Goal: Task Accomplishment & Management: Complete application form

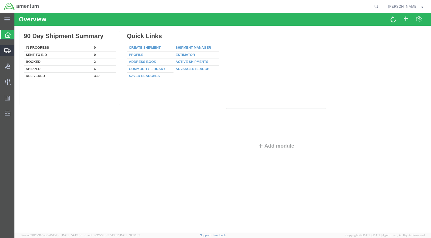
click at [0, 0] on span "Create Shipment" at bounding box center [0, 0] width 0 height 0
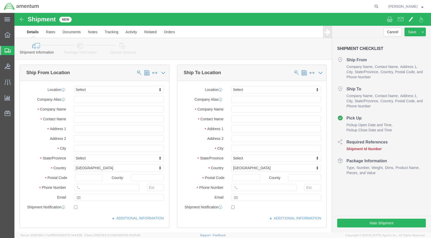
select select
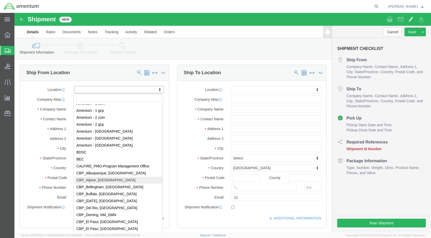
scroll to position [902, 0]
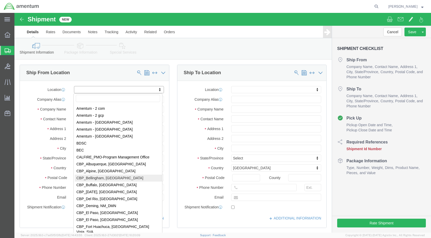
select select "49918"
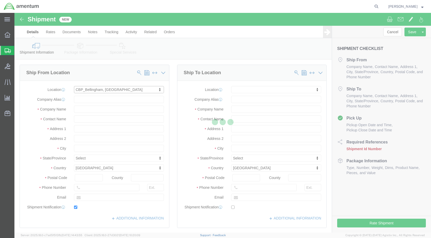
type input "[STREET_ADDRESS]"
type input "98226"
type input "[PHONE_NUMBER]"
type input "[PERSON_NAME][EMAIL_ADDRESS][PERSON_NAME][DOMAIN_NAME]"
checkbox input "true"
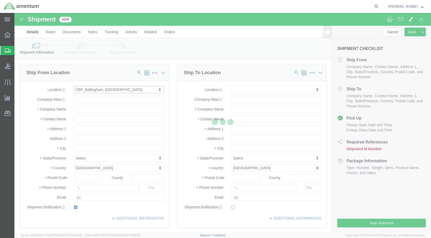
type input "Amentum Services, Inc"
type input "[PERSON_NAME]"
type input "Bellingham"
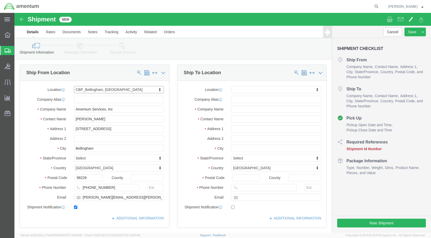
select select "WA"
click input "text"
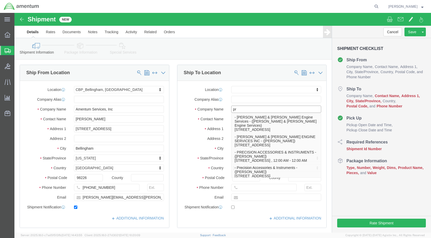
type input "pri"
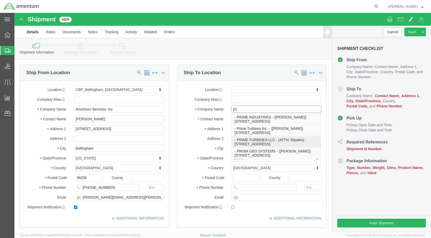
click p "- PRIME TURBINES LLC - (ATTN: Repairs) [STREET_ADDRESS]"
select select
type input "[STREET_ADDRESS]"
type input ","
type input "85215"
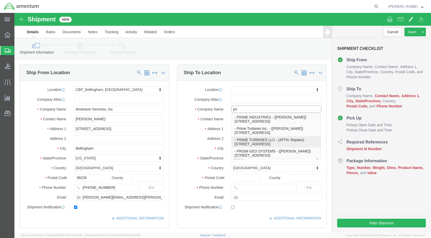
type input "[PHONE_NUMBER]"
type input "PRIME TURBINES LLC"
type input "ATTN: Repairs"
type input "MESA"
select select "AZ"
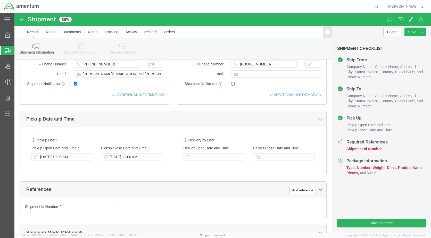
scroll to position [129, 0]
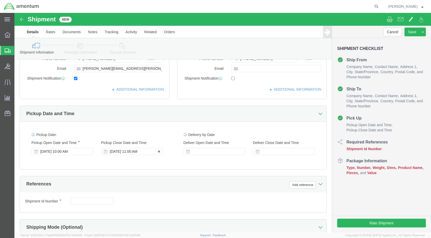
type input "PRIME TURBINES LLC"
click div "[DATE] 11:00 AM"
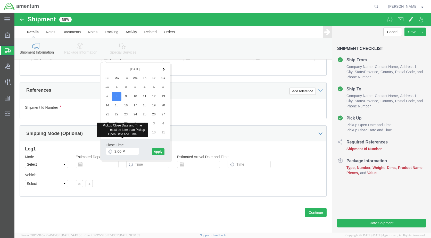
type input "3:00 PM"
click button "Apply"
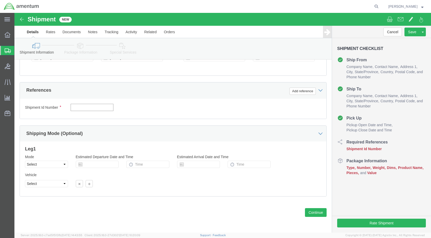
click input "text"
type input "6118.03.03.2219.000.WBE.0000"
click button "Add reference"
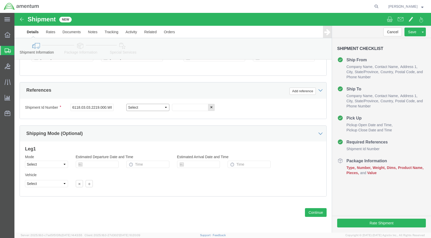
click select "Select Account Type Activity ID Airline Appointment Number ASN Batch Request # …"
select select "DEPT"
click select "Select Account Type Activity ID Airline Appointment Number ASN Batch Request # …"
click input "text"
type input "CBP"
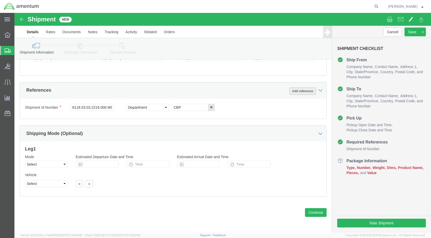
click button "Add reference"
click select "Select Account Type Activity ID Airline Appointment Number ASN Batch Request # …"
select select "CUSTREF"
click select "Select Account Type Activity ID Airline Appointment Number ASN Batch Request # …"
click input "text"
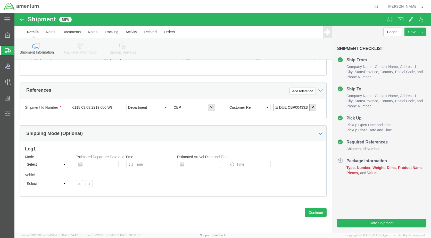
scroll to position [0, 9]
type input "CORE DUE CBP0043318"
click button "Continue"
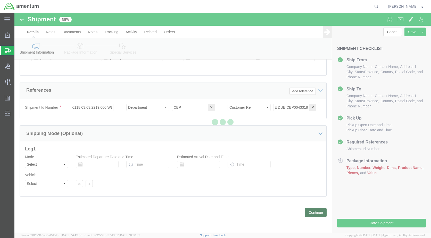
scroll to position [0, 0]
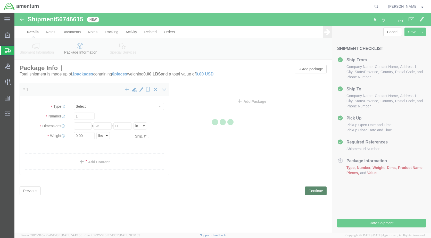
select select "CBOX"
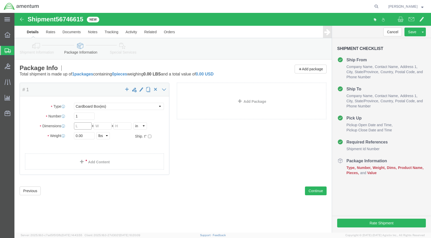
click input "text"
click input "0.00"
drag, startPoint x: 71, startPoint y: 121, endPoint x: 50, endPoint y: 116, distance: 21.3
click div "Package Type Select BCK Boxes Bale(s) Basket(s) Bolt(s) Bottle(s) Buckets Bulk …"
type input "14.2"
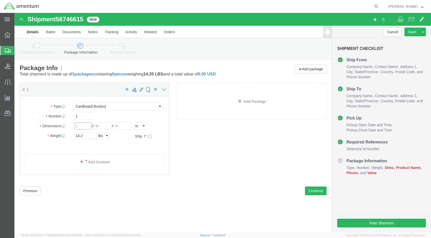
click input "text"
type input "20"
click div "Length 20 x Width x Height Select cm ft in"
click div "Package Content # 1 x Package Type Select BCK Boxes Bale(s) Basket(s) Bolt(s) B…"
click input "text"
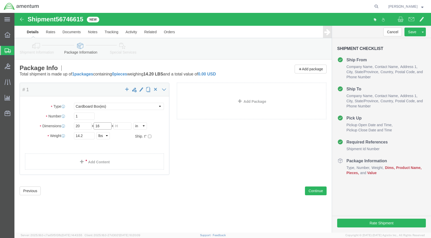
type input "16"
type input "9"
click link "Add Content"
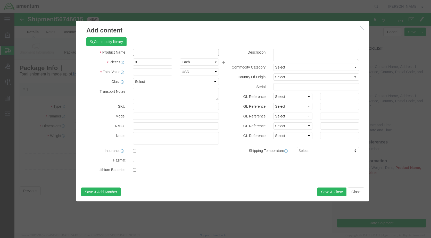
click input "text"
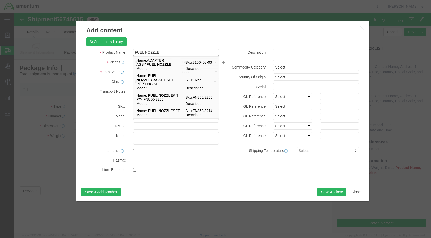
type input "FUEL NOZZLE"
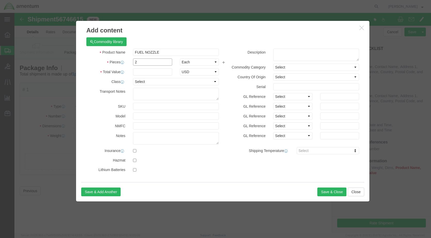
type input "2"
type input "500.00"
click button "Save & Close"
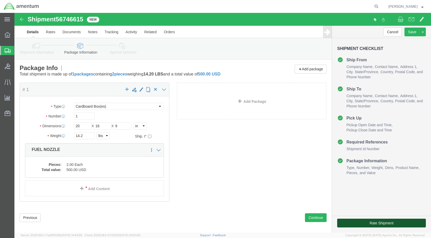
click button "Rate Shipment"
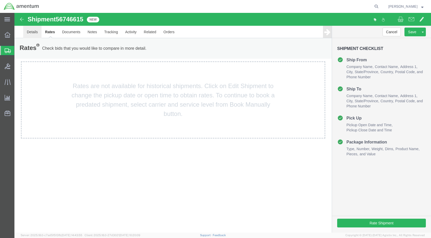
click at [31, 30] on link "Details" at bounding box center [32, 32] width 18 height 12
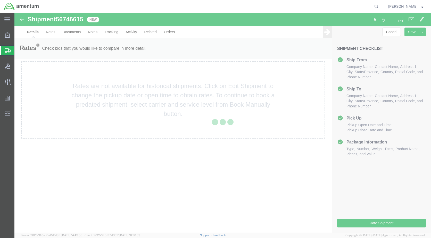
select select "49918"
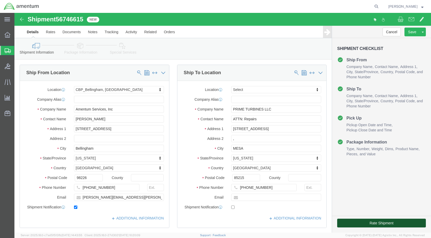
click button "Rate Shipment"
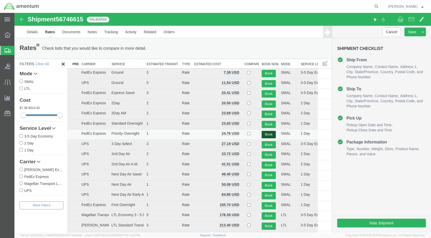
click at [265, 134] on button "Book" at bounding box center [269, 134] width 14 height 7
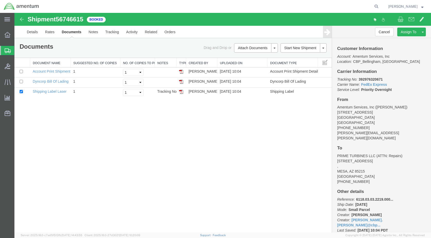
drag, startPoint x: 180, startPoint y: 92, endPoint x: 167, endPoint y: 134, distance: 43.8
click at [180, 92] on img at bounding box center [181, 92] width 4 height 4
click at [30, 34] on link "Details" at bounding box center [32, 32] width 18 height 12
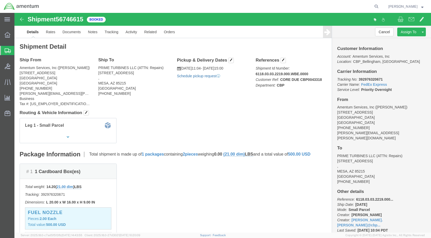
click link "Schedule pickup request"
click link "Documents"
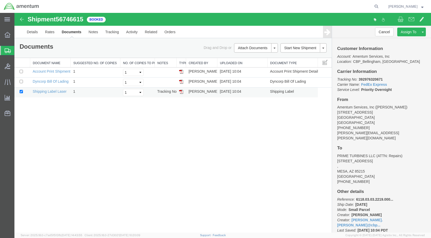
click at [182, 92] on img at bounding box center [181, 92] width 4 height 4
